Goal: Browse casually

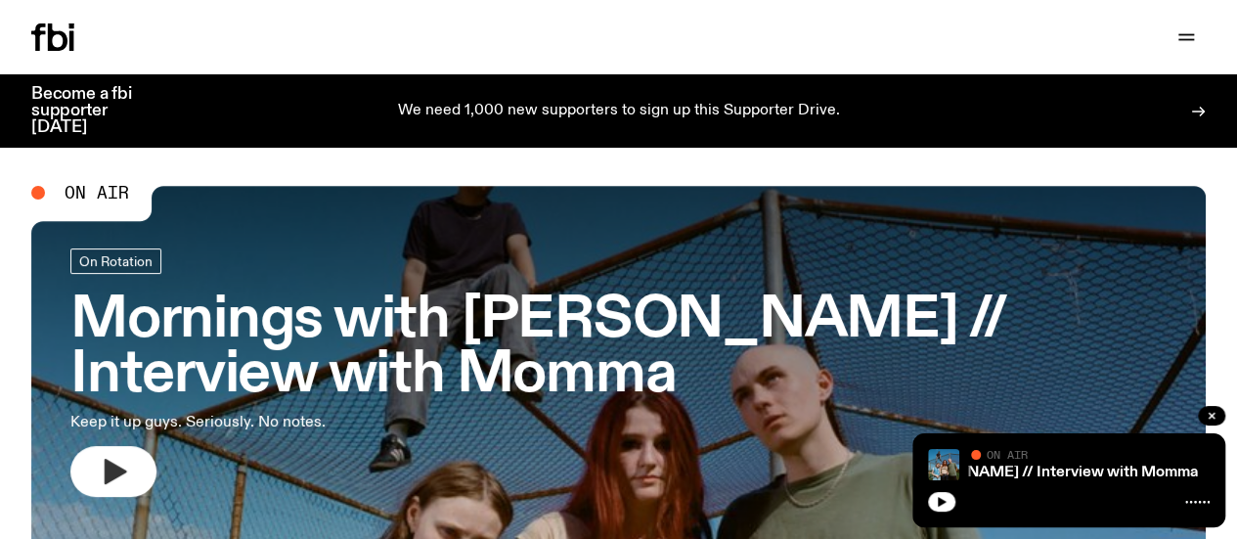
click at [105, 473] on icon "button" at bounding box center [116, 471] width 22 height 25
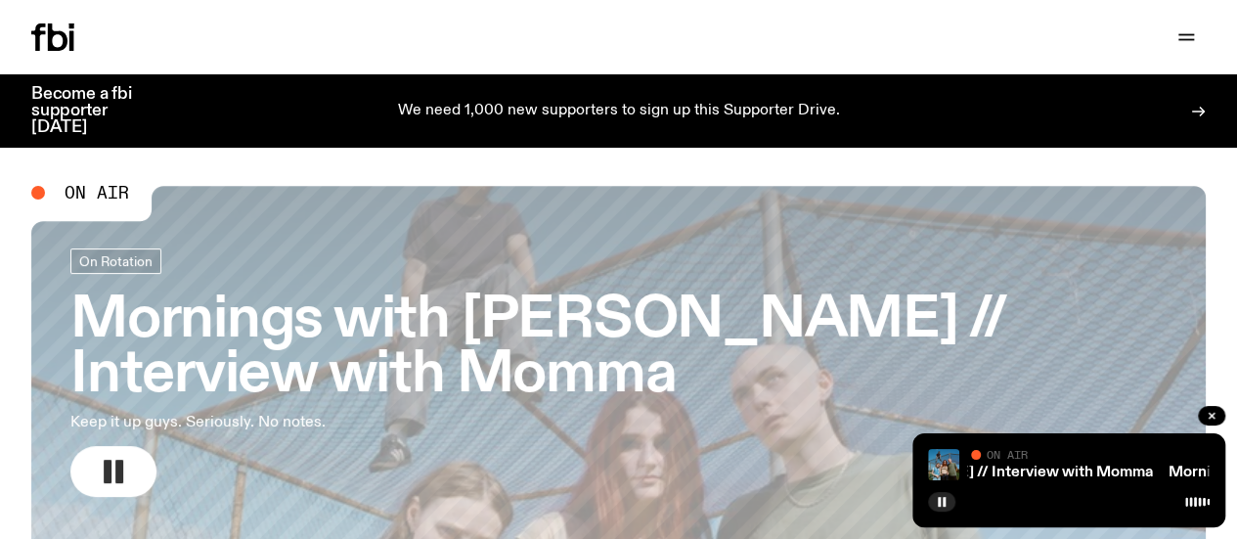
click at [105, 474] on rect "button" at bounding box center [108, 471] width 8 height 23
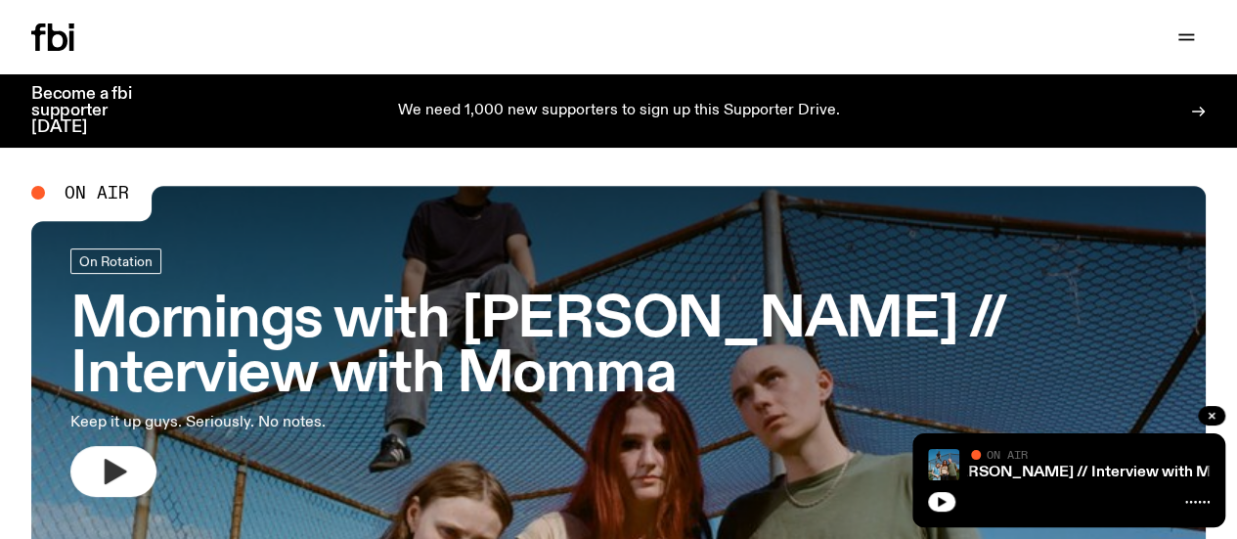
click at [105, 474] on icon "button" at bounding box center [116, 471] width 22 height 25
